Goal: Complete application form

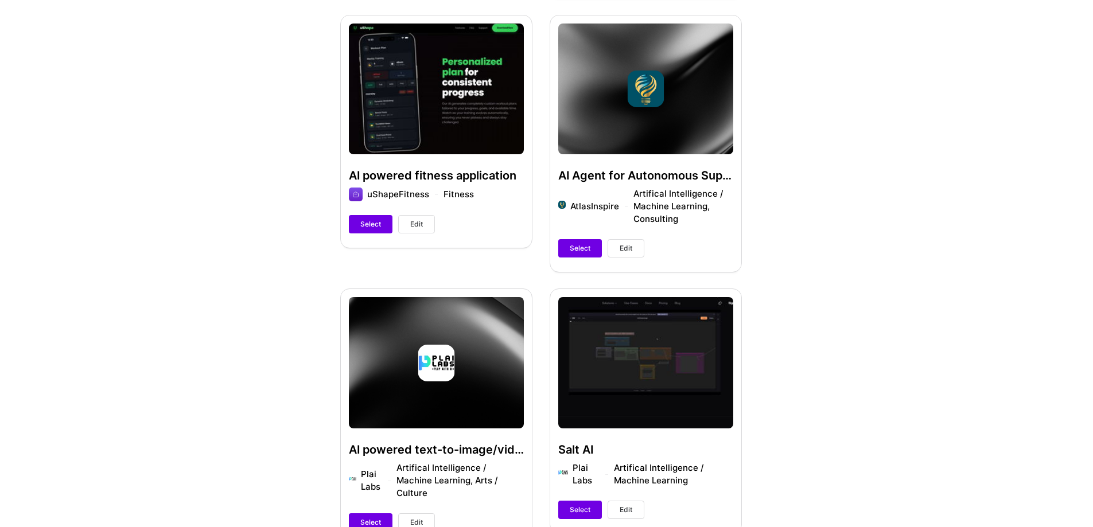
scroll to position [861, 0]
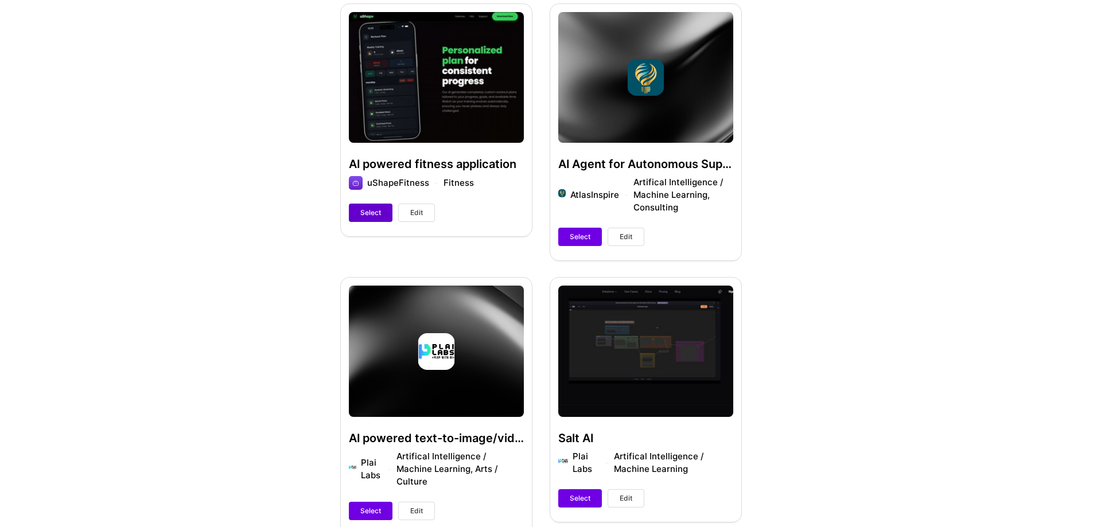
click at [377, 214] on span "Select" at bounding box center [370, 213] width 21 height 10
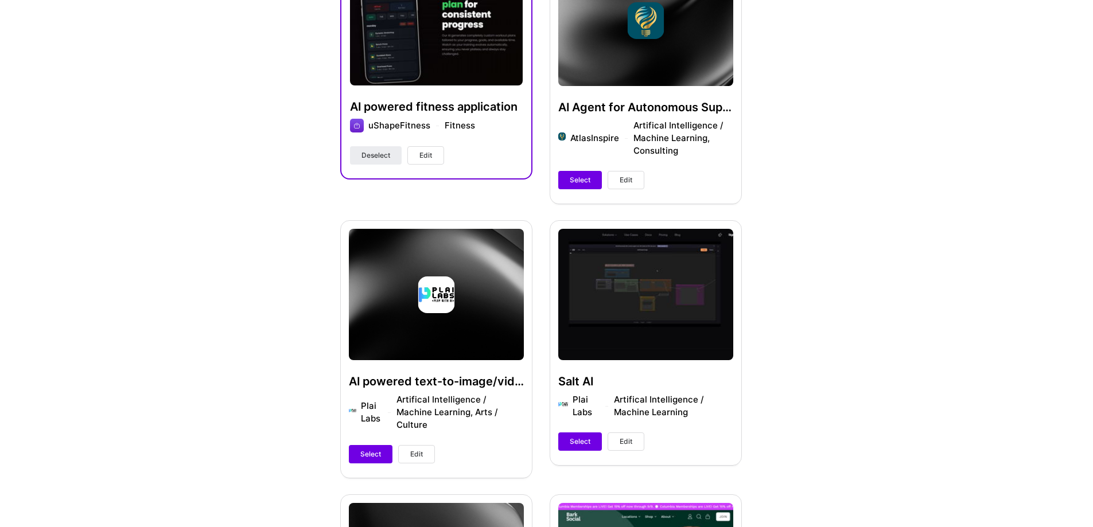
scroll to position [1090, 0]
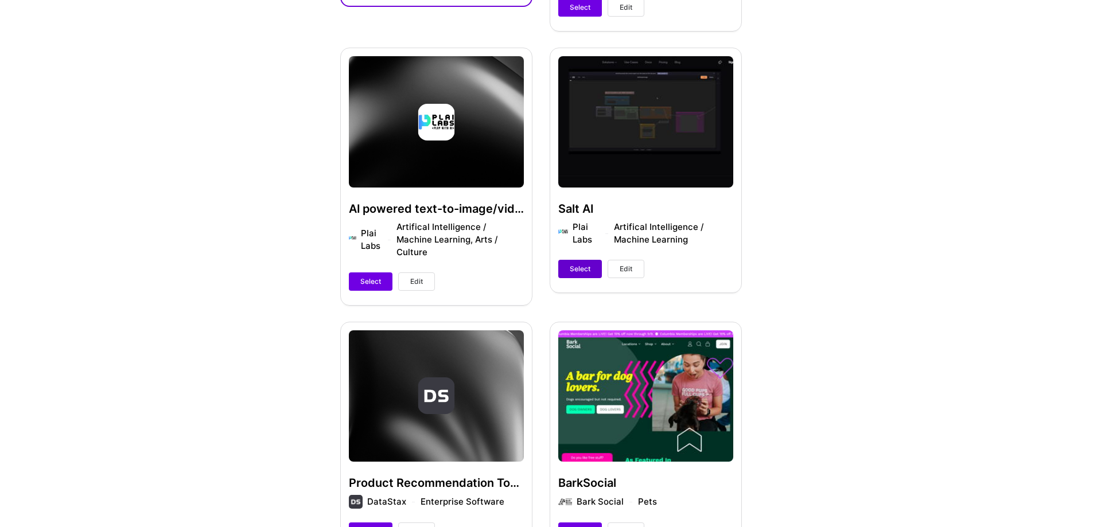
click at [570, 273] on span "Select" at bounding box center [580, 269] width 21 height 10
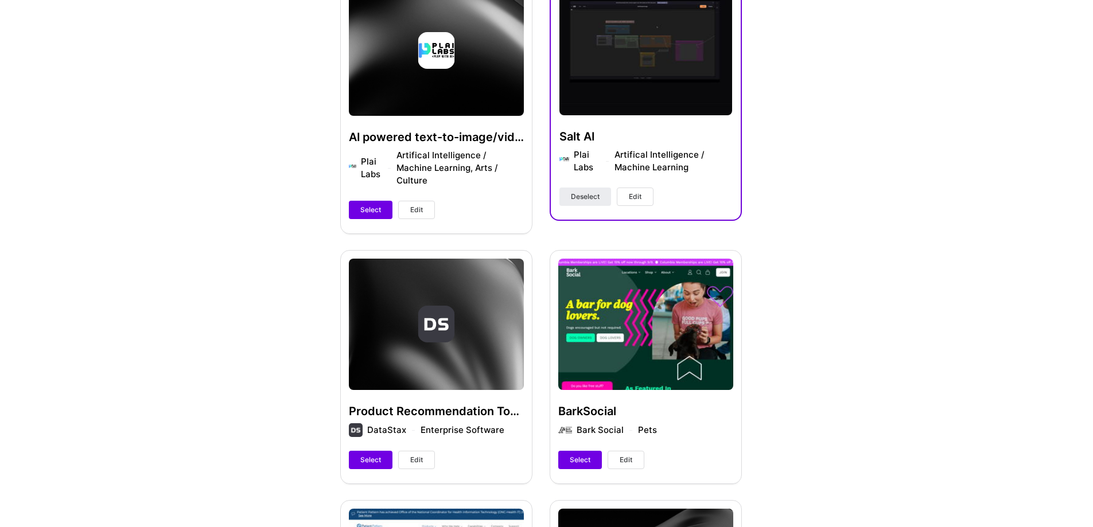
scroll to position [1319, 0]
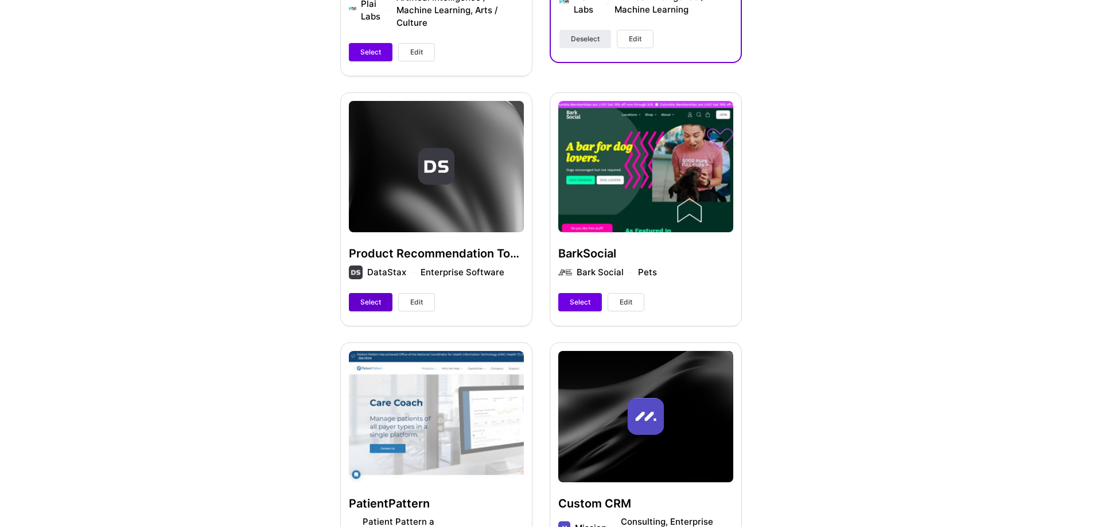
click at [379, 297] on span "Select" at bounding box center [370, 302] width 21 height 10
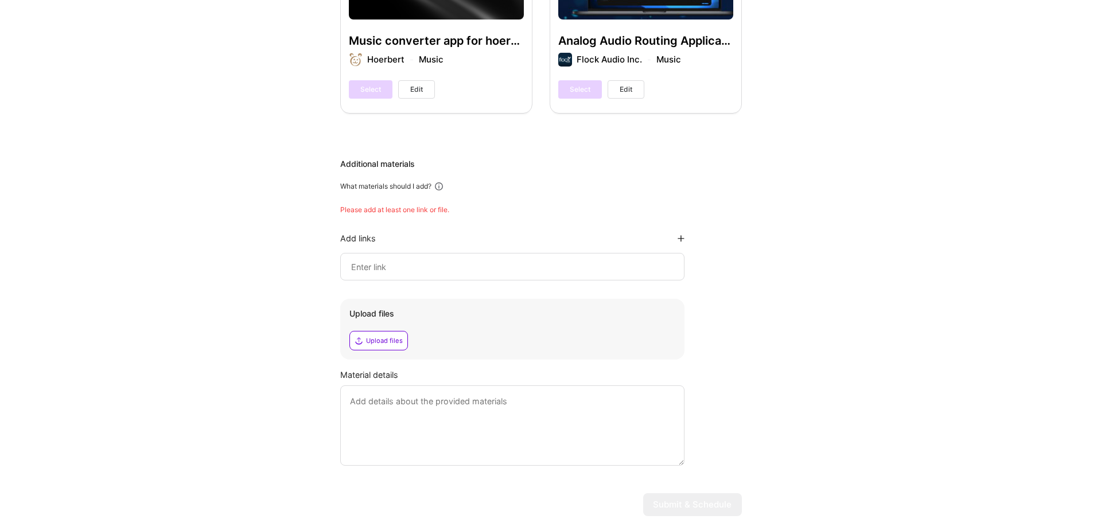
scroll to position [3403, 0]
click at [510, 252] on div at bounding box center [512, 266] width 344 height 28
click at [514, 259] on input at bounding box center [512, 266] width 325 height 14
click at [375, 259] on input at bounding box center [512, 266] width 325 height 14
paste input "[URL][DOMAIN_NAME]"
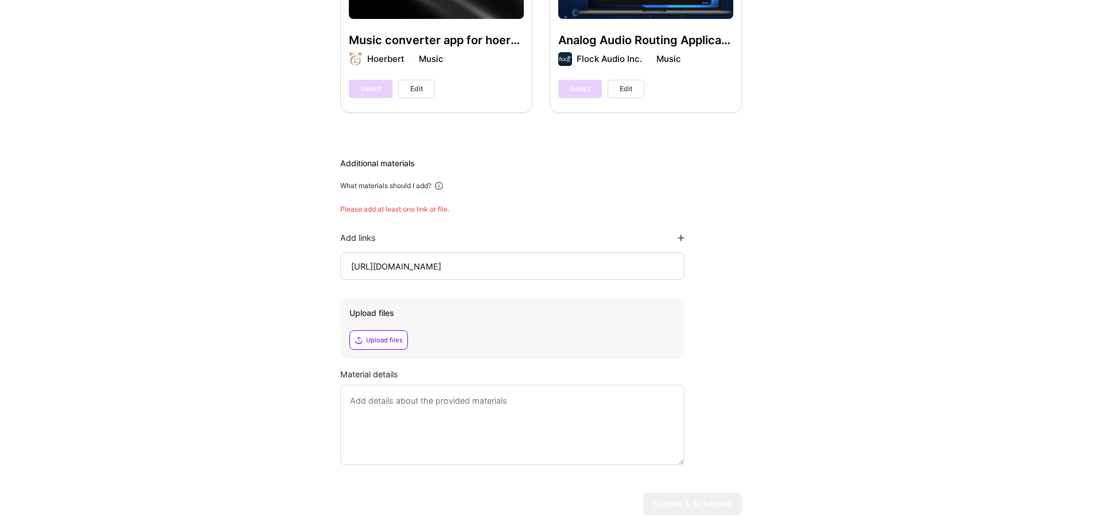
scroll to position [3380, 0]
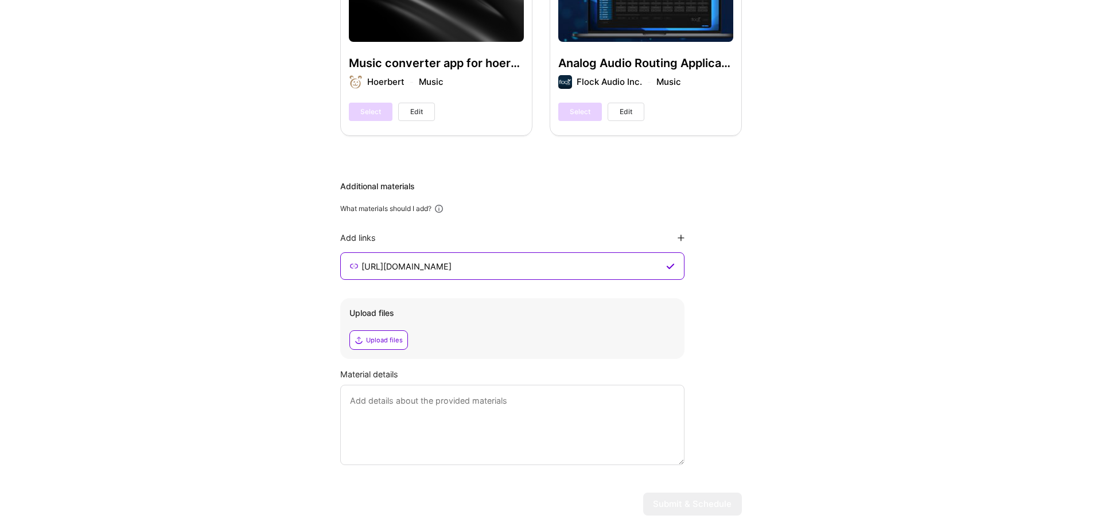
type input "[URL][DOMAIN_NAME]"
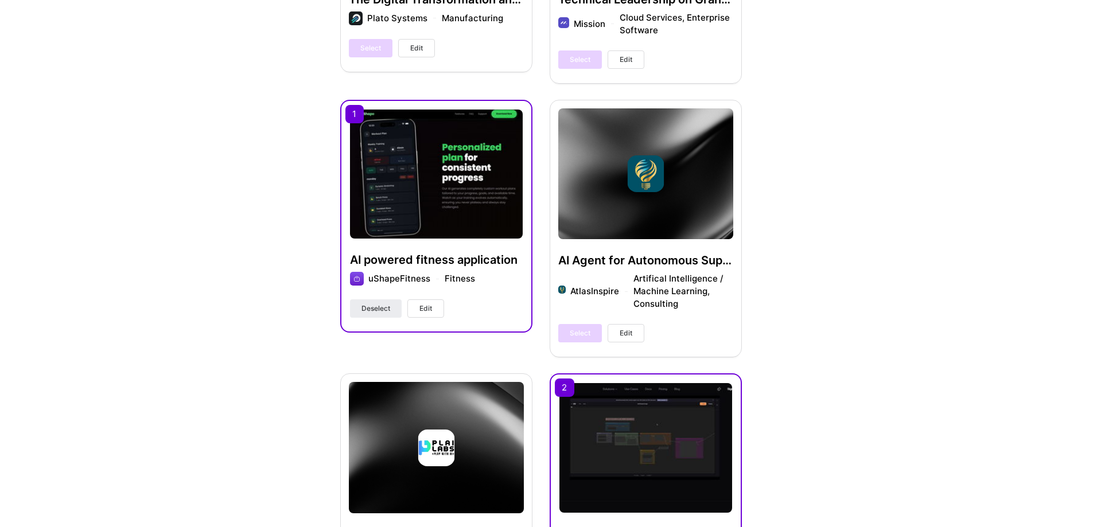
scroll to position [798, 0]
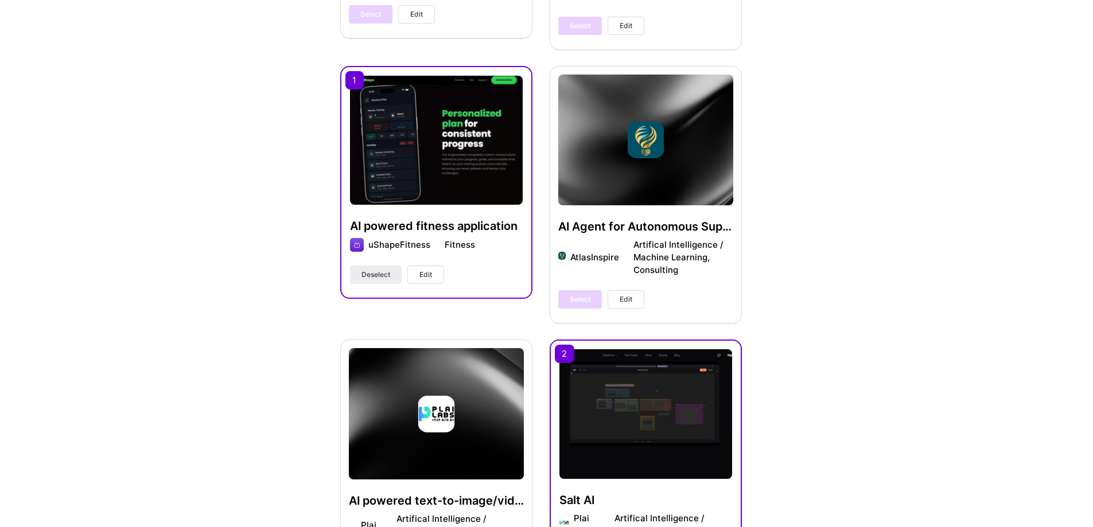
click at [414, 277] on button "Edit" at bounding box center [425, 275] width 37 height 18
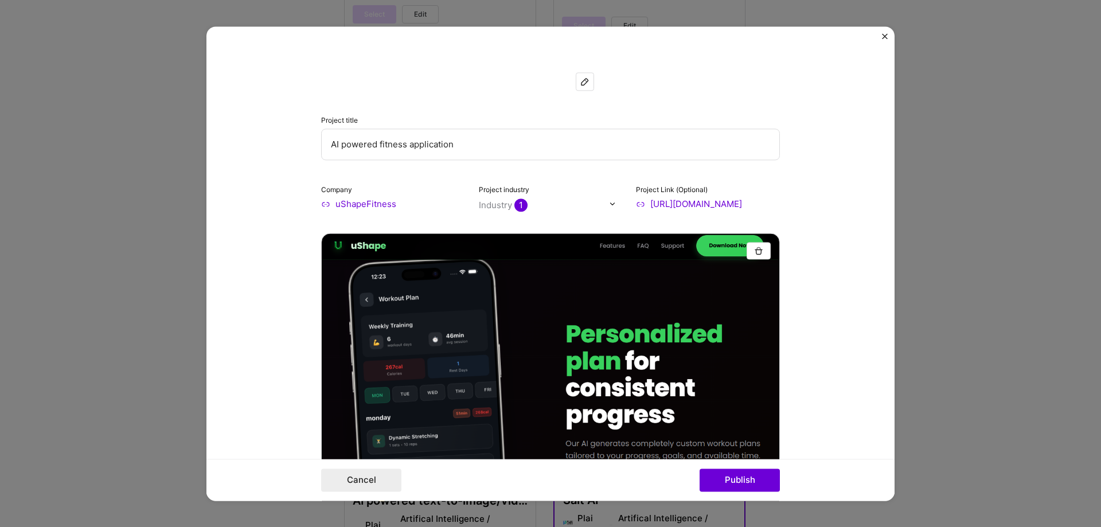
click at [886, 34] on img "Close" at bounding box center [885, 36] width 6 height 6
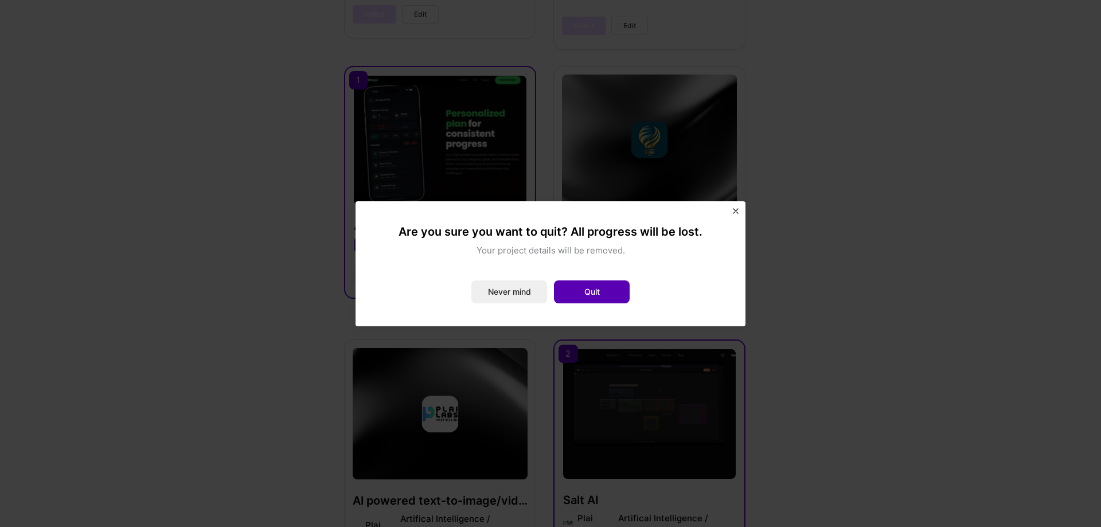
click at [607, 286] on button "Quit" at bounding box center [592, 292] width 76 height 23
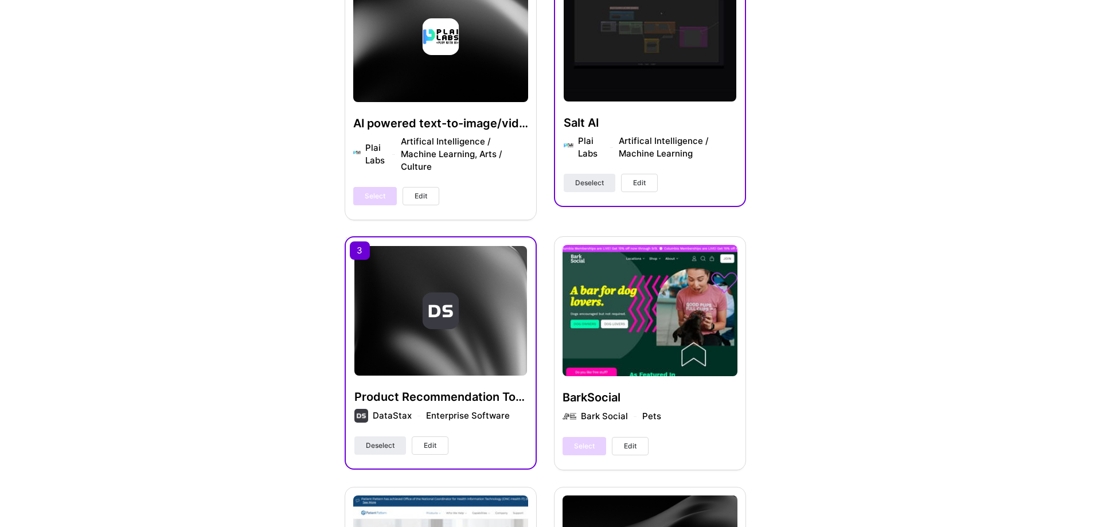
scroll to position [1372, 0]
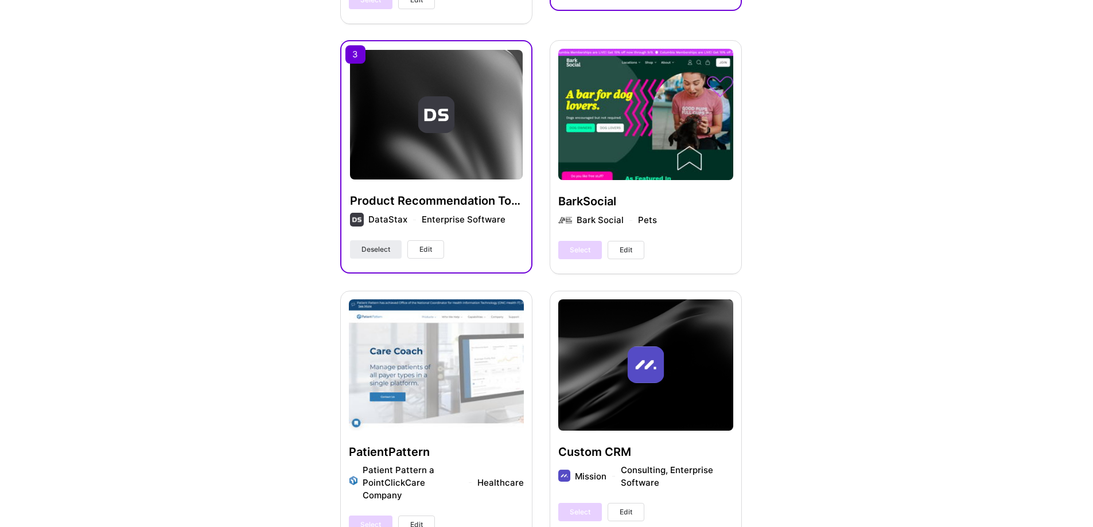
click at [423, 244] on span "Edit" at bounding box center [425, 249] width 13 height 10
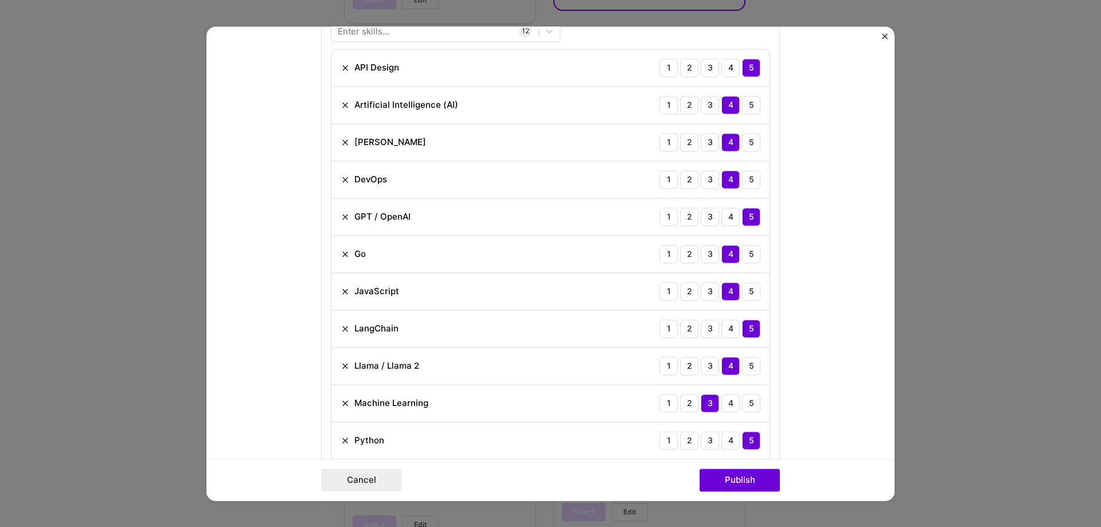
scroll to position [571, 0]
click at [341, 252] on img at bounding box center [345, 253] width 9 height 9
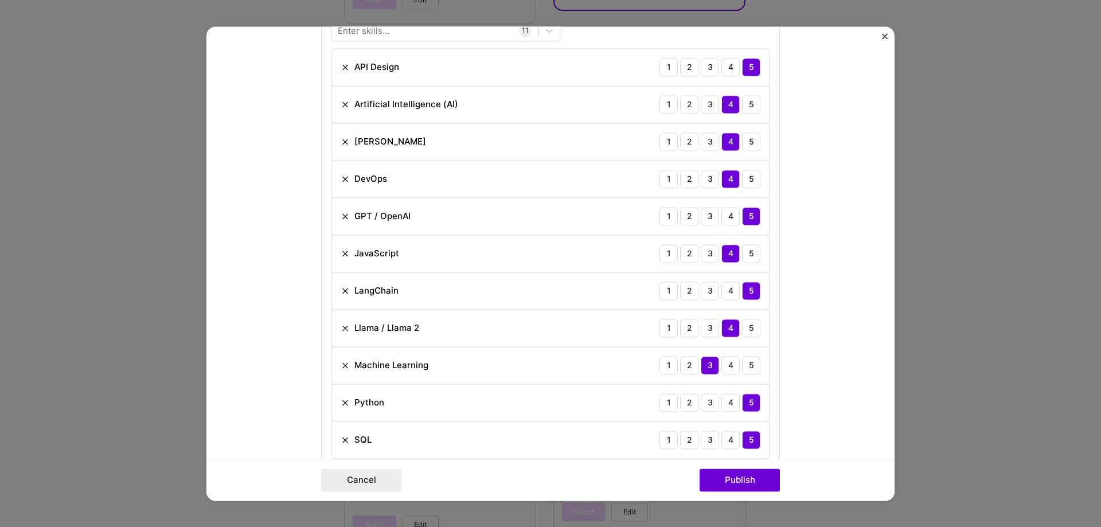
scroll to position [342, 0]
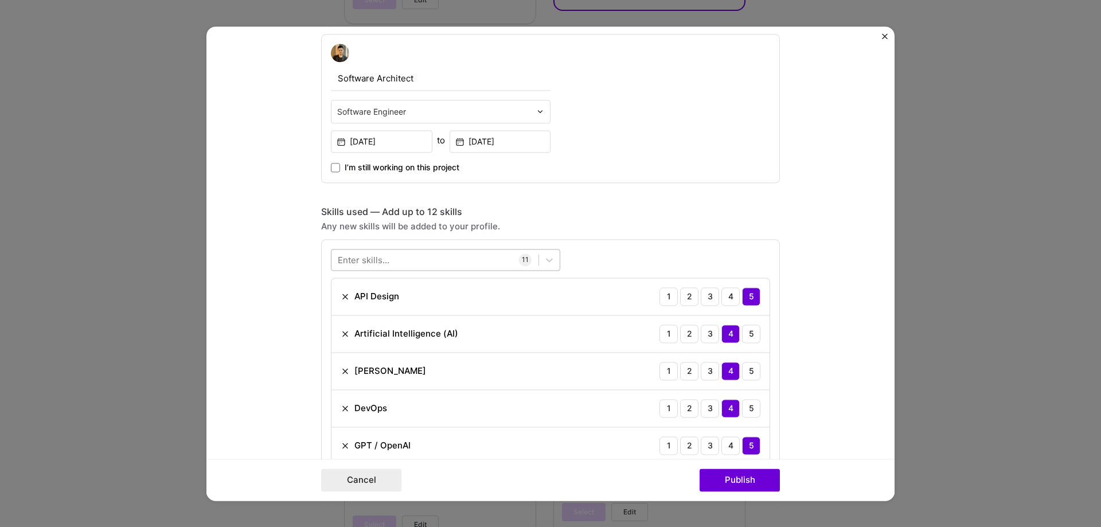
click at [386, 259] on div at bounding box center [435, 259] width 207 height 19
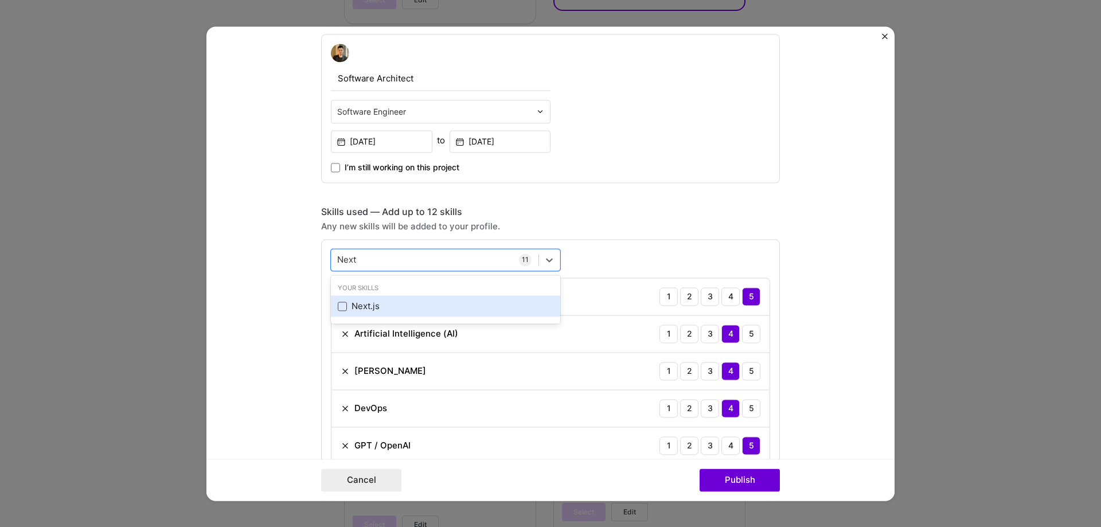
click at [340, 307] on span at bounding box center [342, 306] width 9 height 9
click at [0, 0] on input "checkbox" at bounding box center [0, 0] width 0 height 0
type input "Next"
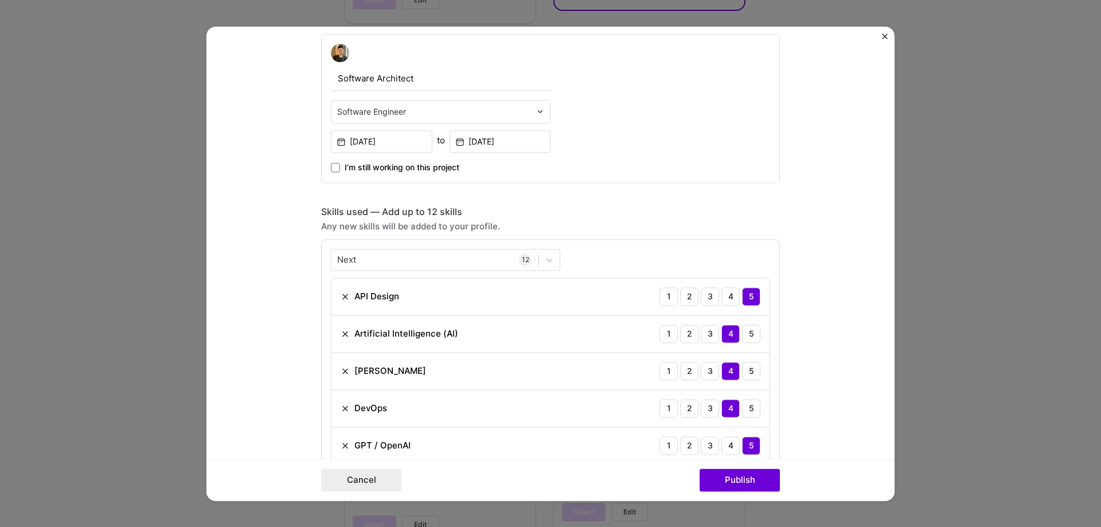
click at [814, 239] on form "Project title Product Recommendation Tool(LangChain, LLM, RAG) Company DataStax…" at bounding box center [551, 263] width 688 height 474
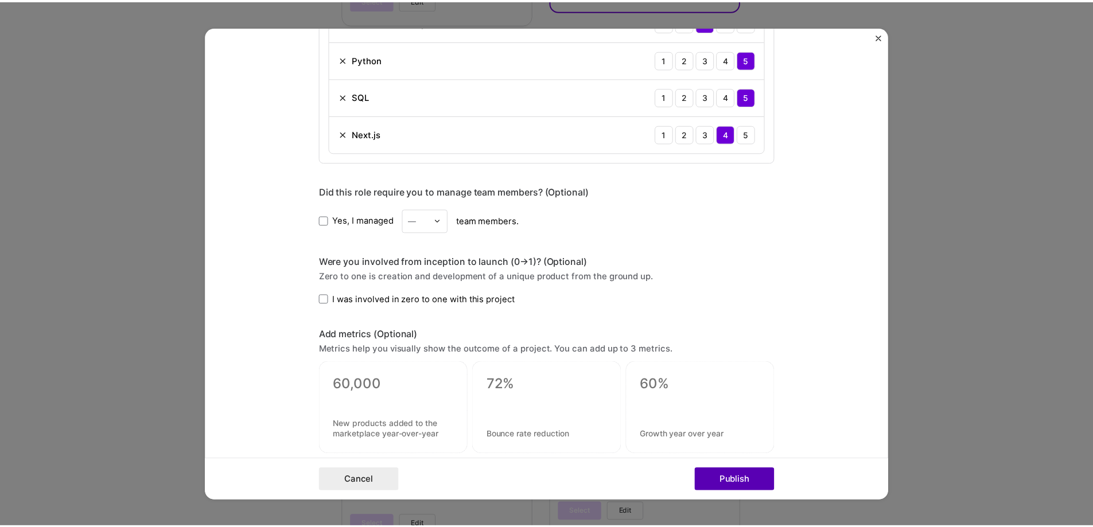
scroll to position [916, 0]
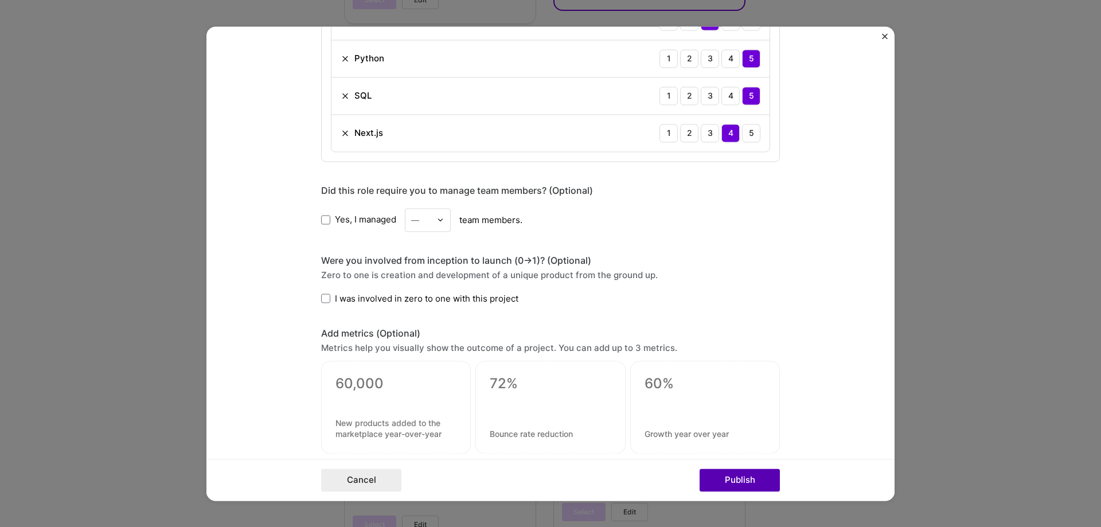
click at [762, 479] on button "Publish" at bounding box center [740, 480] width 80 height 23
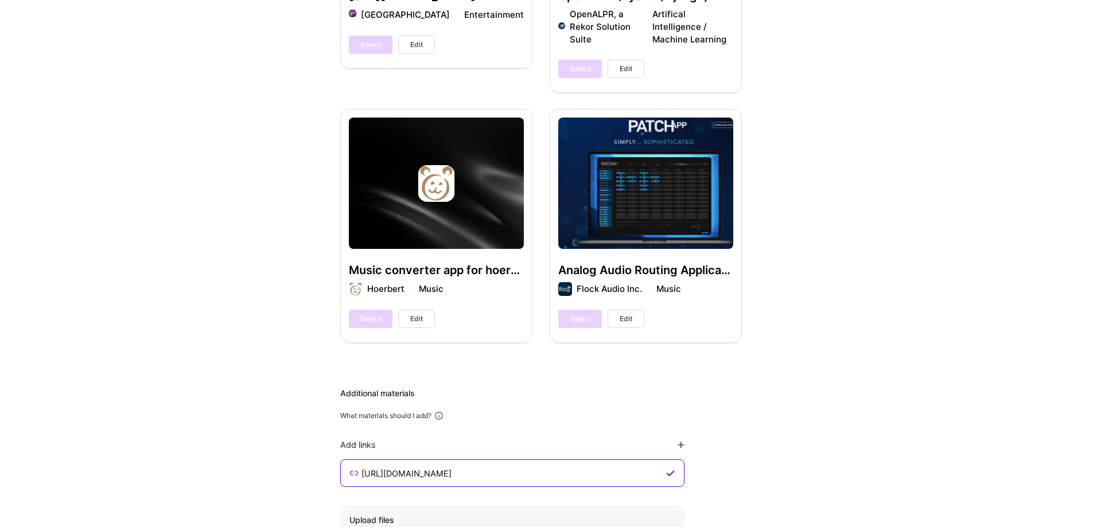
scroll to position [3380, 0]
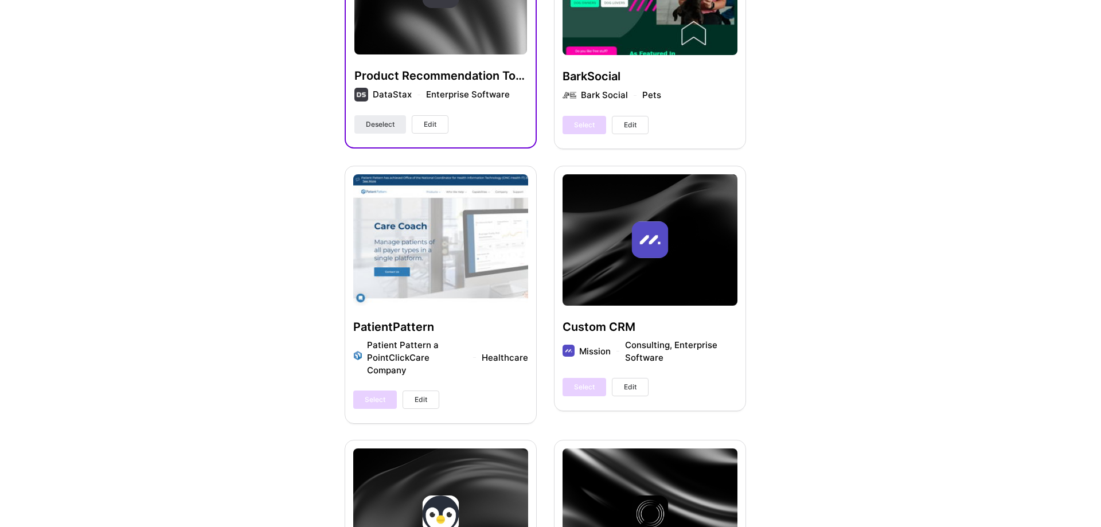
scroll to position [1314, 0]
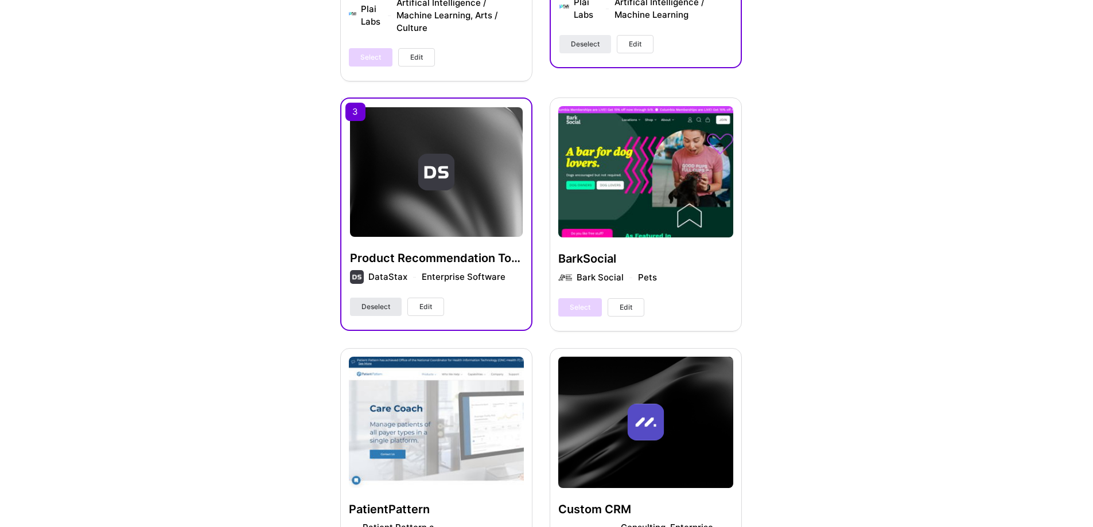
click at [375, 302] on span "Deselect" at bounding box center [375, 307] width 29 height 10
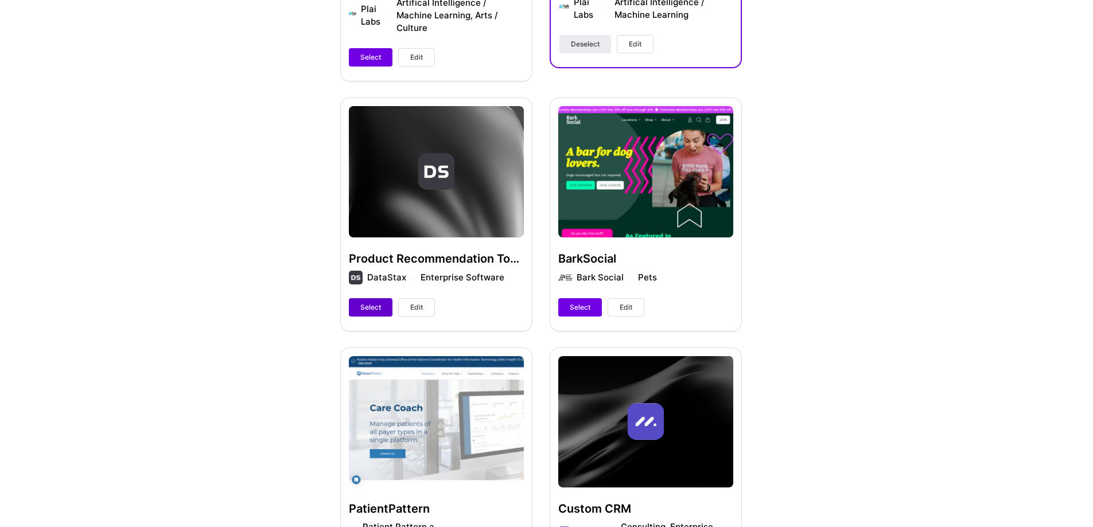
click at [367, 302] on span "Select" at bounding box center [370, 307] width 21 height 10
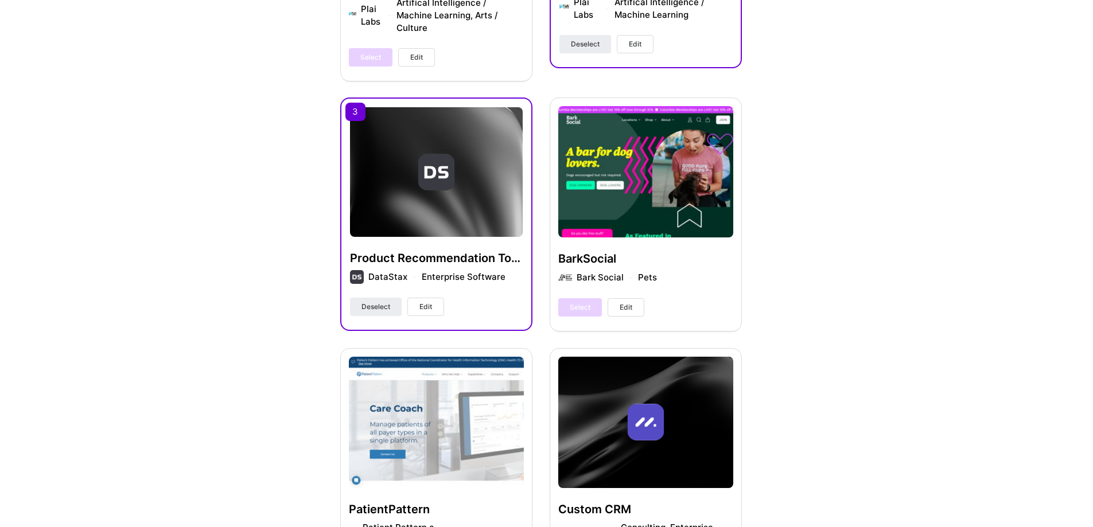
click at [421, 302] on span "Edit" at bounding box center [425, 307] width 13 height 10
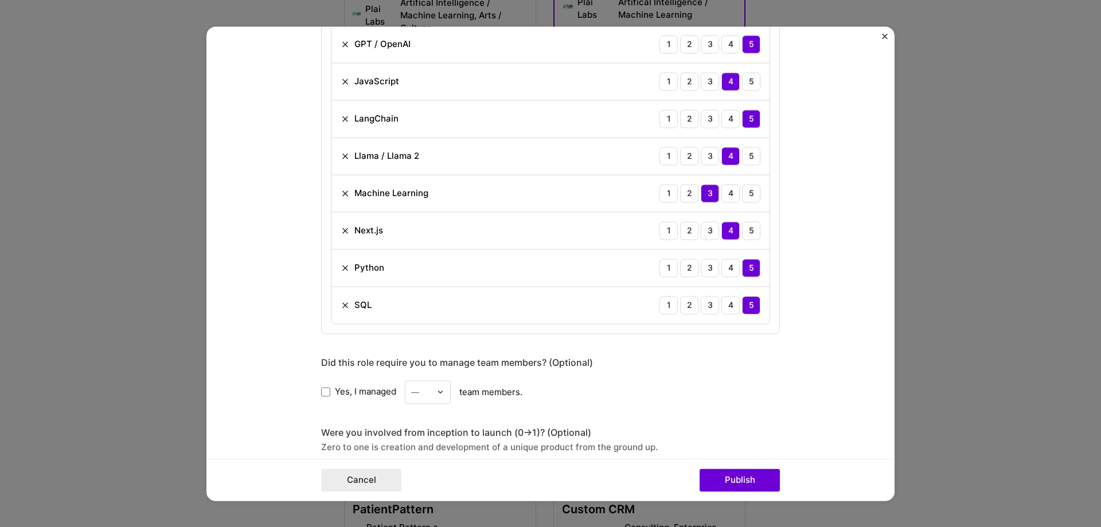
scroll to position [571, 0]
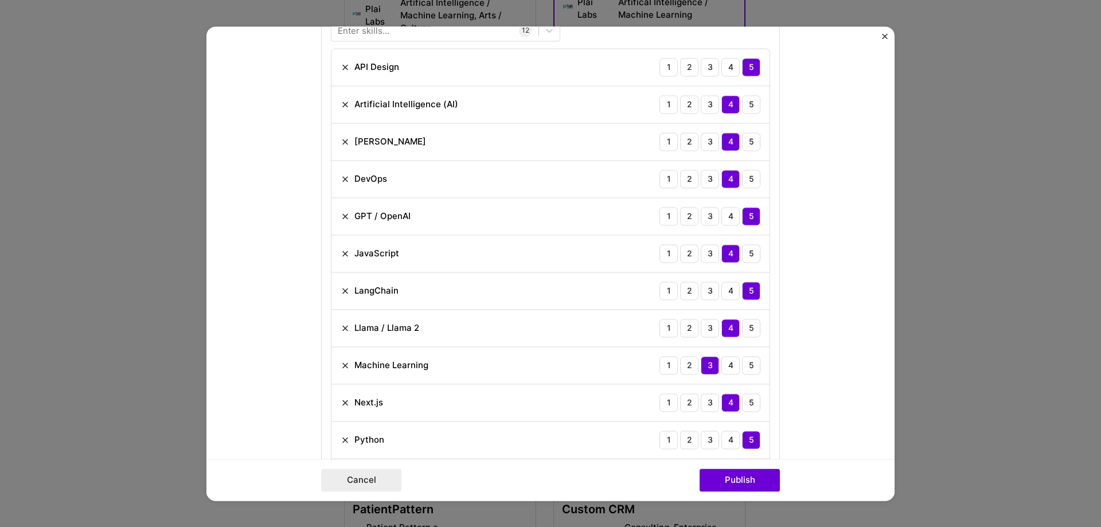
click at [341, 178] on img at bounding box center [345, 178] width 9 height 9
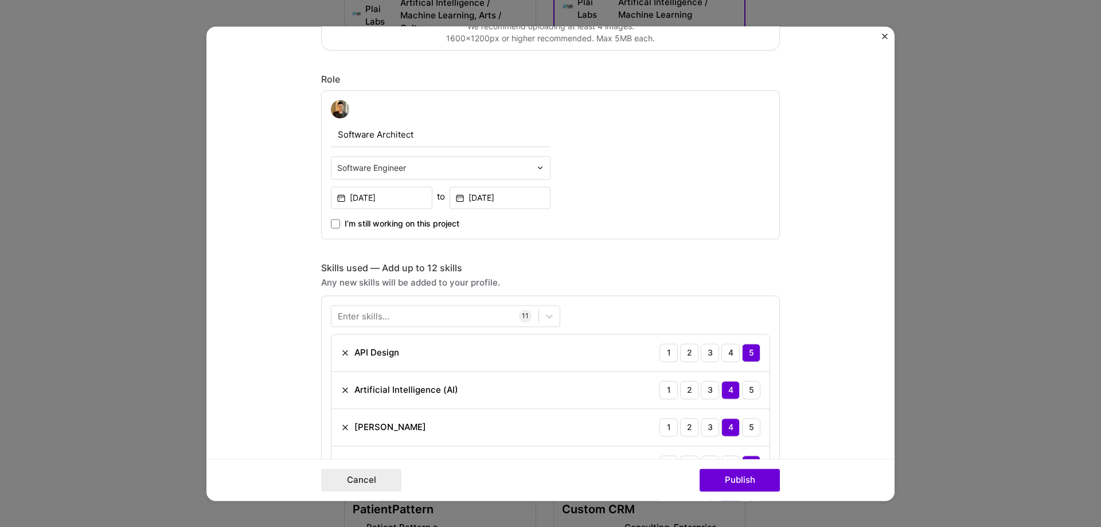
scroll to position [285, 0]
click at [392, 316] on div at bounding box center [435, 316] width 207 height 19
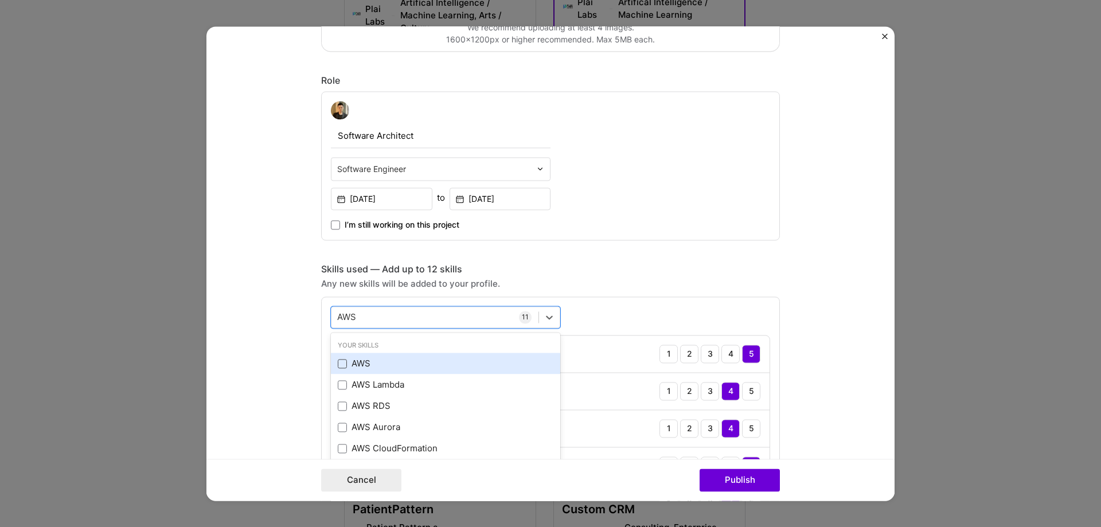
click at [338, 367] on span at bounding box center [342, 363] width 9 height 9
click at [0, 0] on input "checkbox" at bounding box center [0, 0] width 0 height 0
type input "AWS"
click at [781, 263] on form "Project title Product Recommendation Tool(LangChain, LLM, RAG) Company DataStax…" at bounding box center [551, 263] width 688 height 474
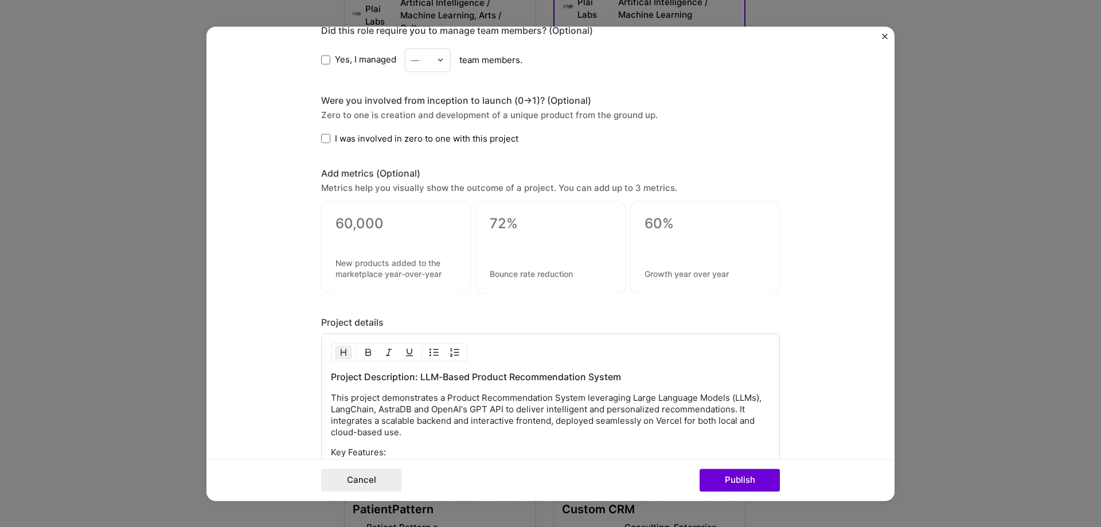
scroll to position [1088, 0]
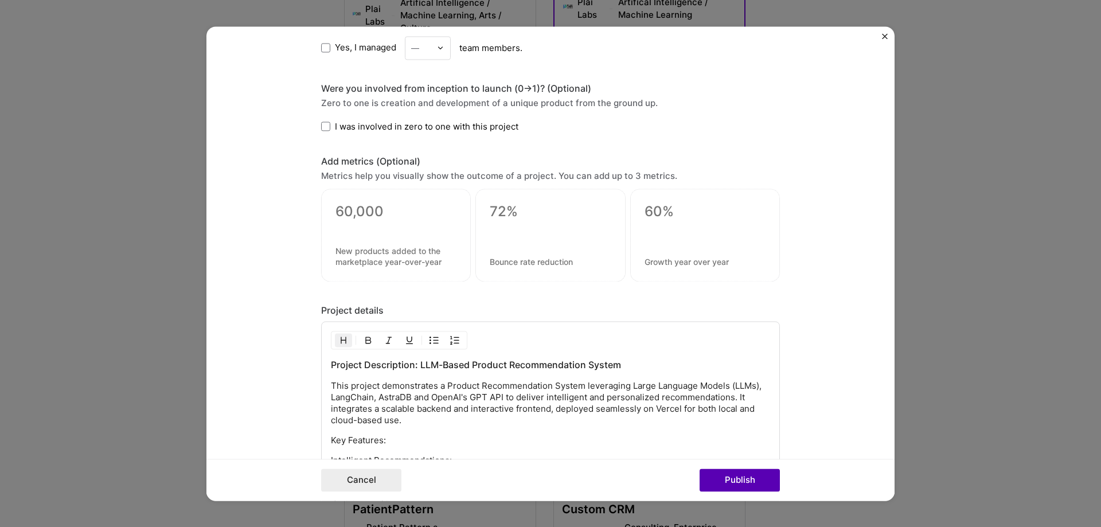
click at [731, 472] on button "Publish" at bounding box center [740, 480] width 80 height 23
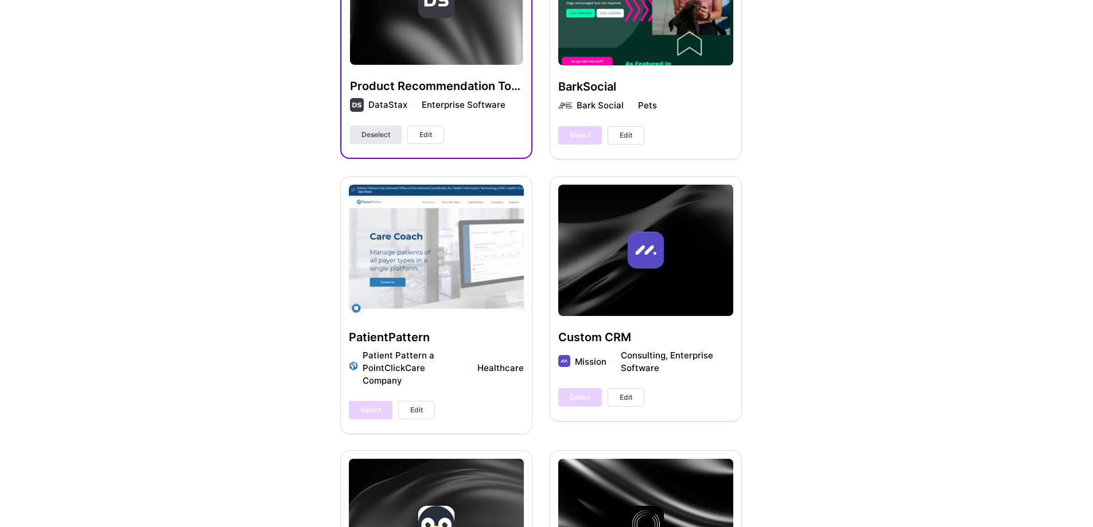
click at [384, 130] on button "Deselect" at bounding box center [376, 135] width 52 height 18
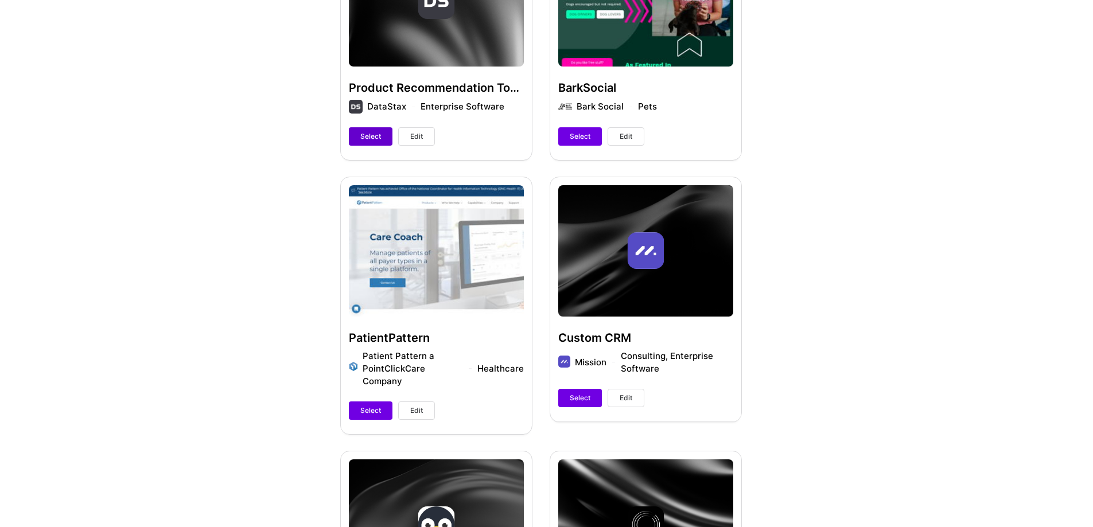
click at [382, 127] on button "Select" at bounding box center [371, 136] width 44 height 18
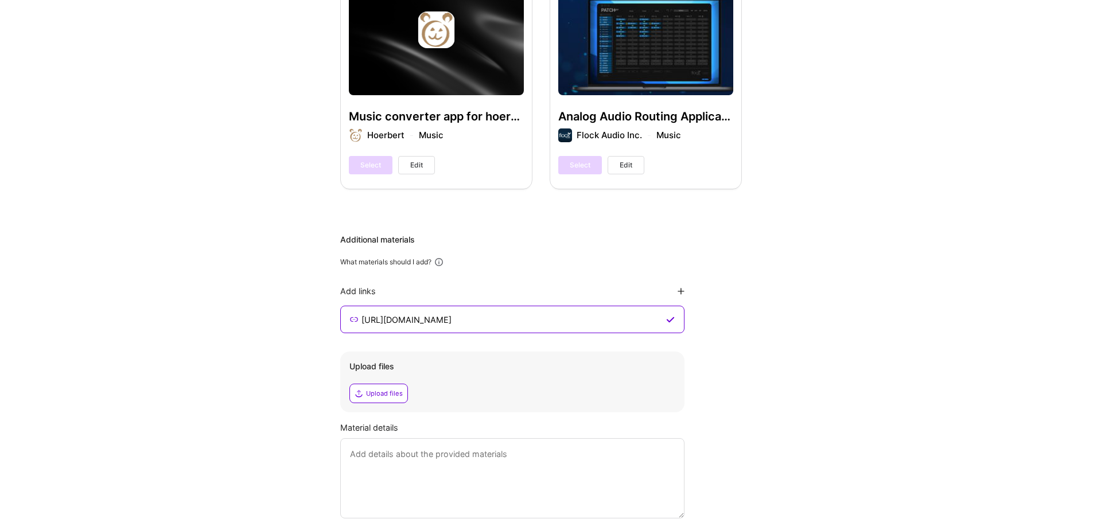
scroll to position [3357, 0]
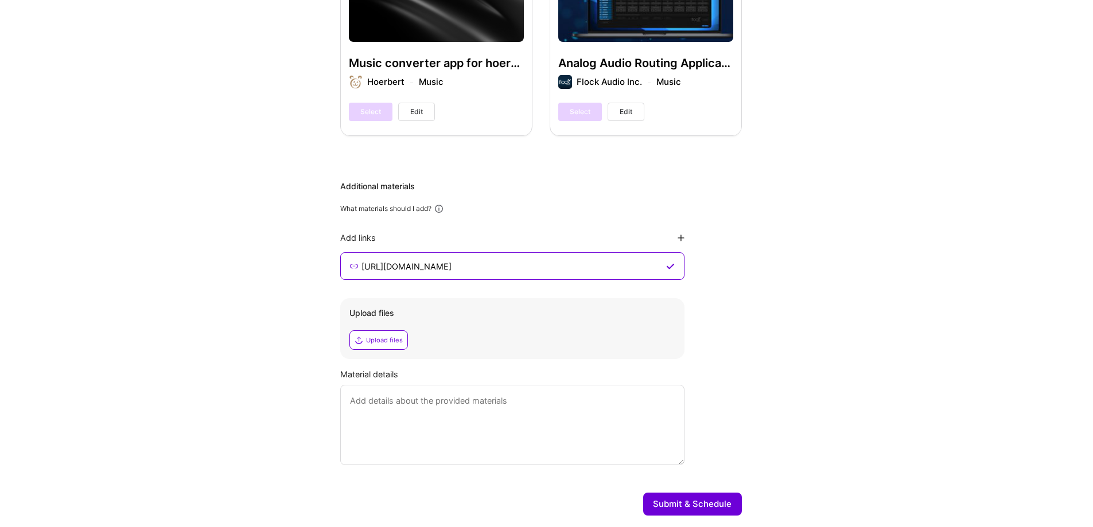
click at [683, 235] on icon at bounding box center [681, 238] width 7 height 7
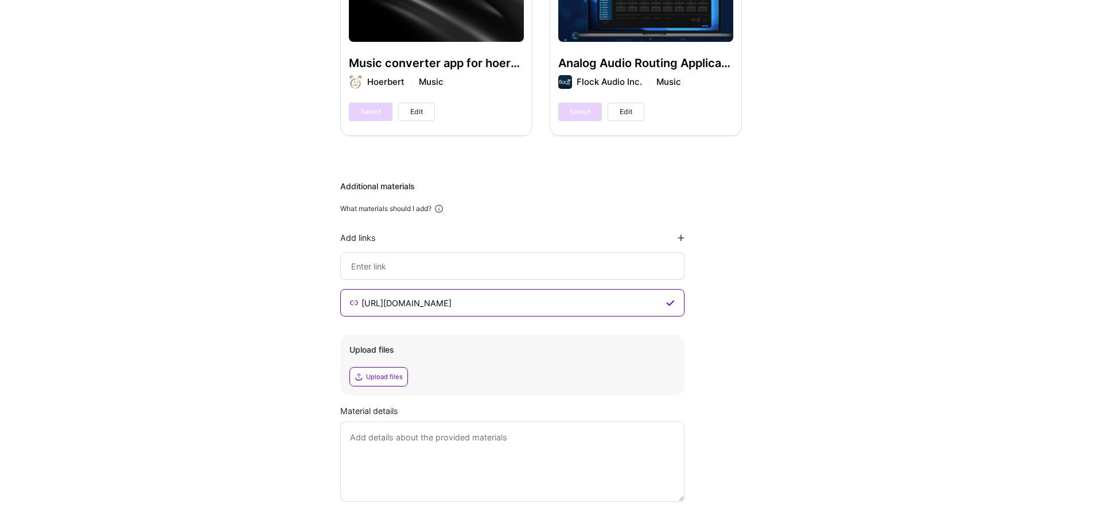
click at [507, 259] on input at bounding box center [512, 266] width 325 height 14
paste input "[URL]"
type input "[URL]"
click at [573, 422] on textarea at bounding box center [512, 462] width 344 height 80
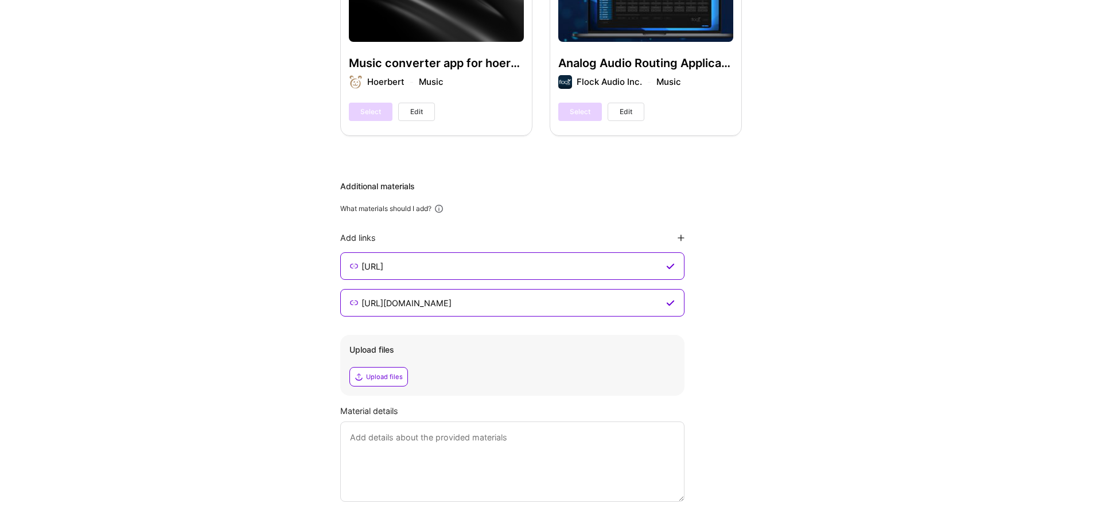
click at [554, 422] on textarea at bounding box center [512, 462] width 344 height 80
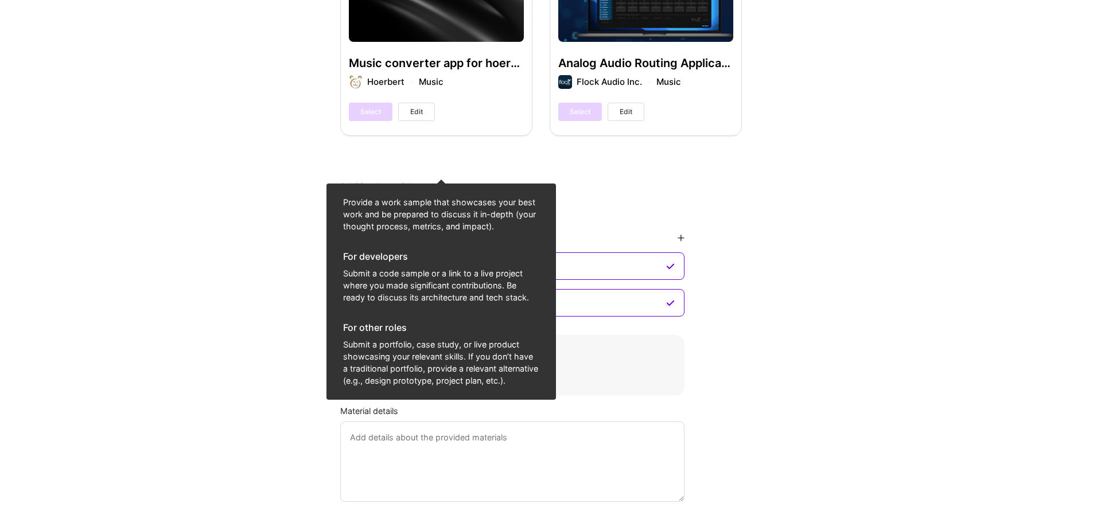
click at [439, 204] on icon at bounding box center [439, 209] width 10 height 10
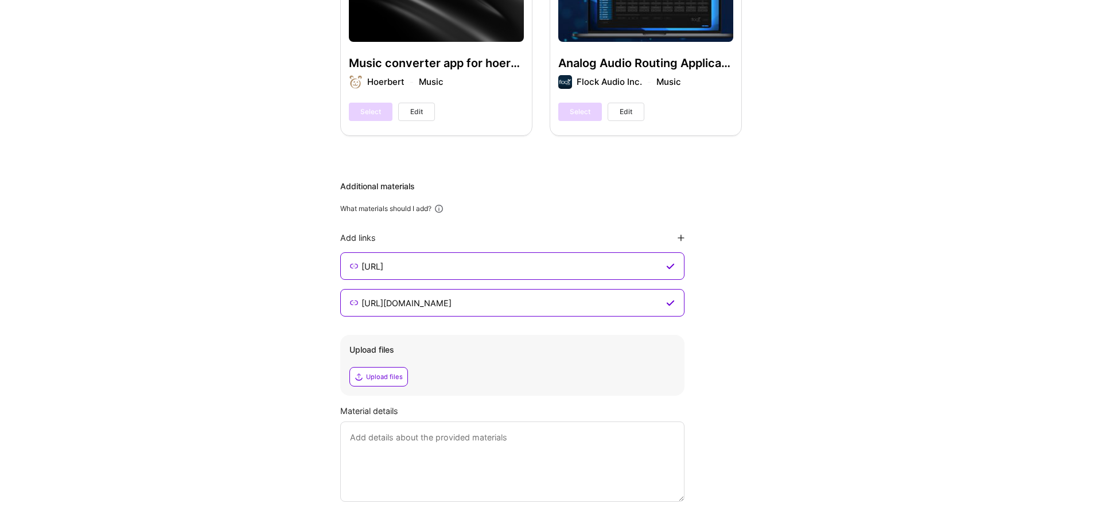
click at [439, 204] on icon at bounding box center [439, 209] width 10 height 10
click at [442, 204] on icon at bounding box center [439, 209] width 10 height 10
click at [581, 422] on textarea at bounding box center [512, 462] width 344 height 80
type textarea "Links to the platforms/applications I built"
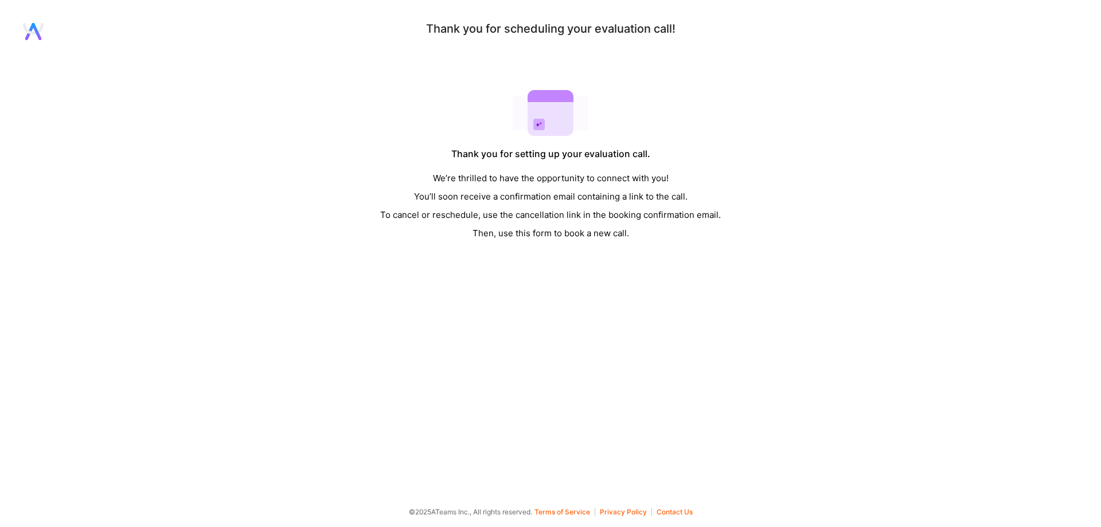
click at [648, 233] on div "We’re thrilled to have the opportunity to connect with you! You’ll soon receive…" at bounding box center [550, 205] width 341 height 73
